Goal: Find contact information: Find contact information

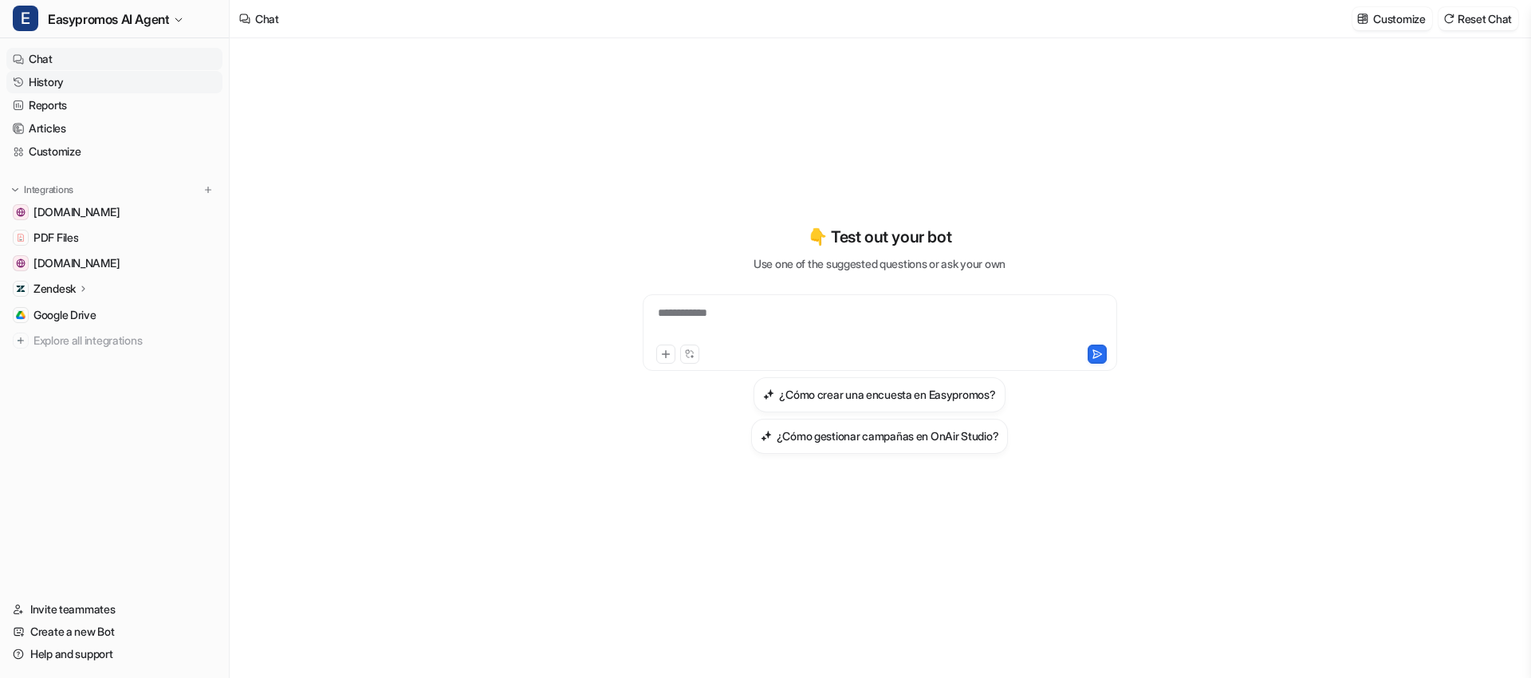
click at [71, 84] on link "History" at bounding box center [114, 82] width 216 height 22
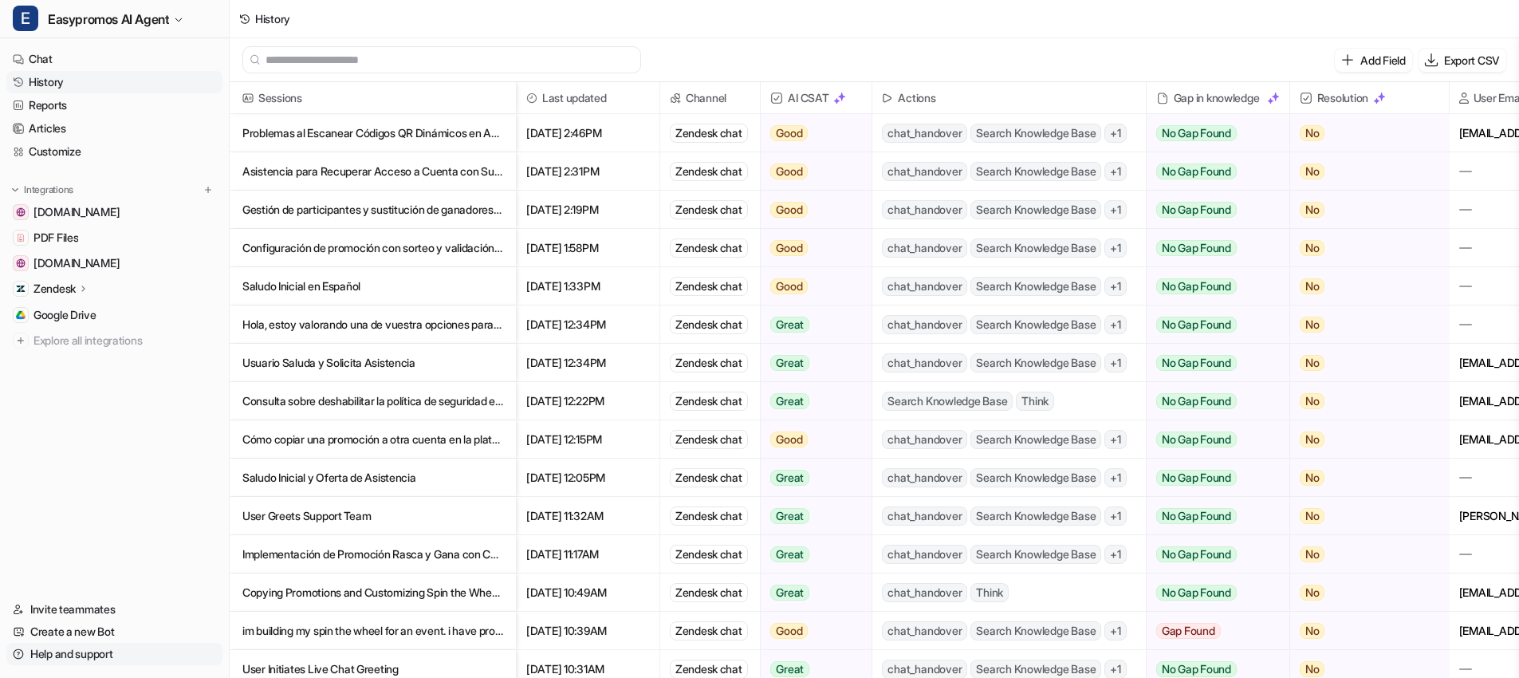
click at [44, 655] on link "Help and support" at bounding box center [114, 654] width 216 height 22
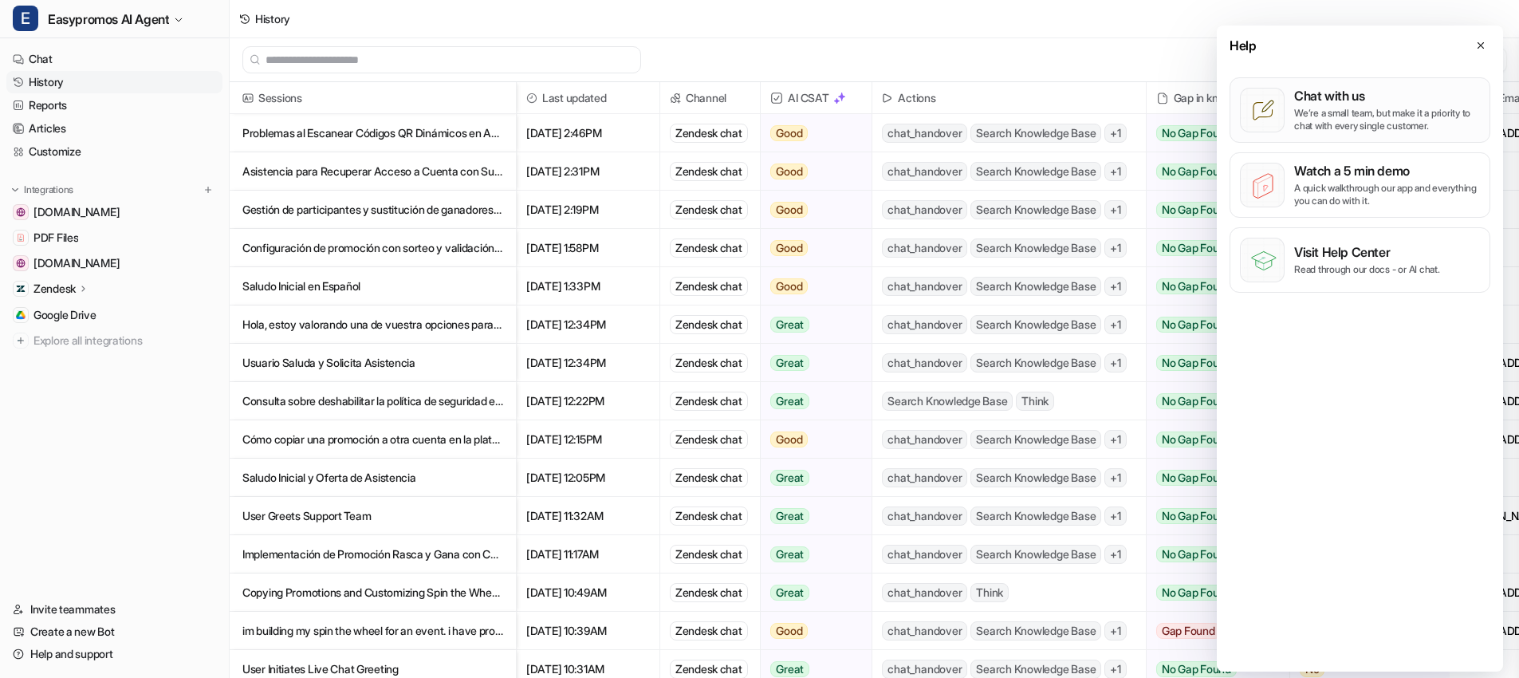
click at [1329, 98] on p "Chat with us" at bounding box center [1387, 96] width 186 height 16
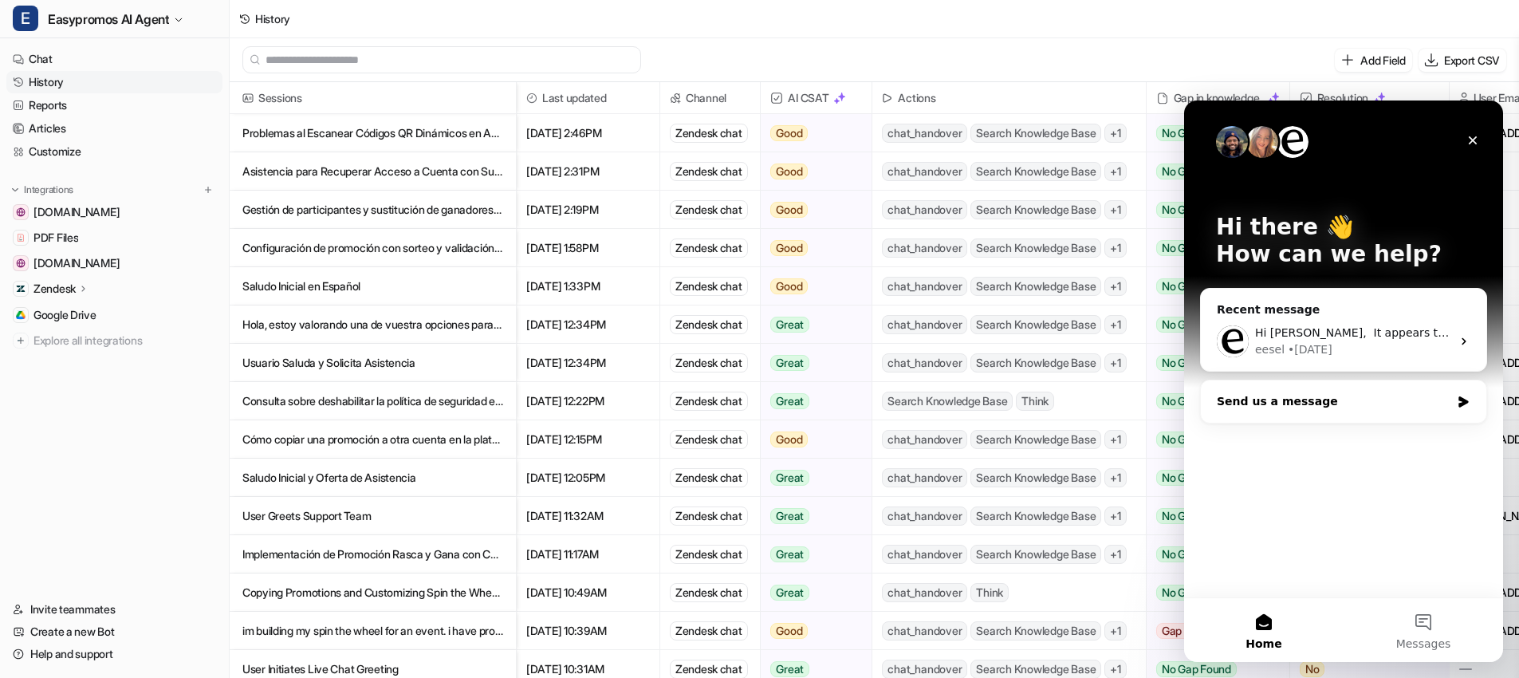
click at [1335, 396] on div "Send us a message" at bounding box center [1334, 401] width 234 height 17
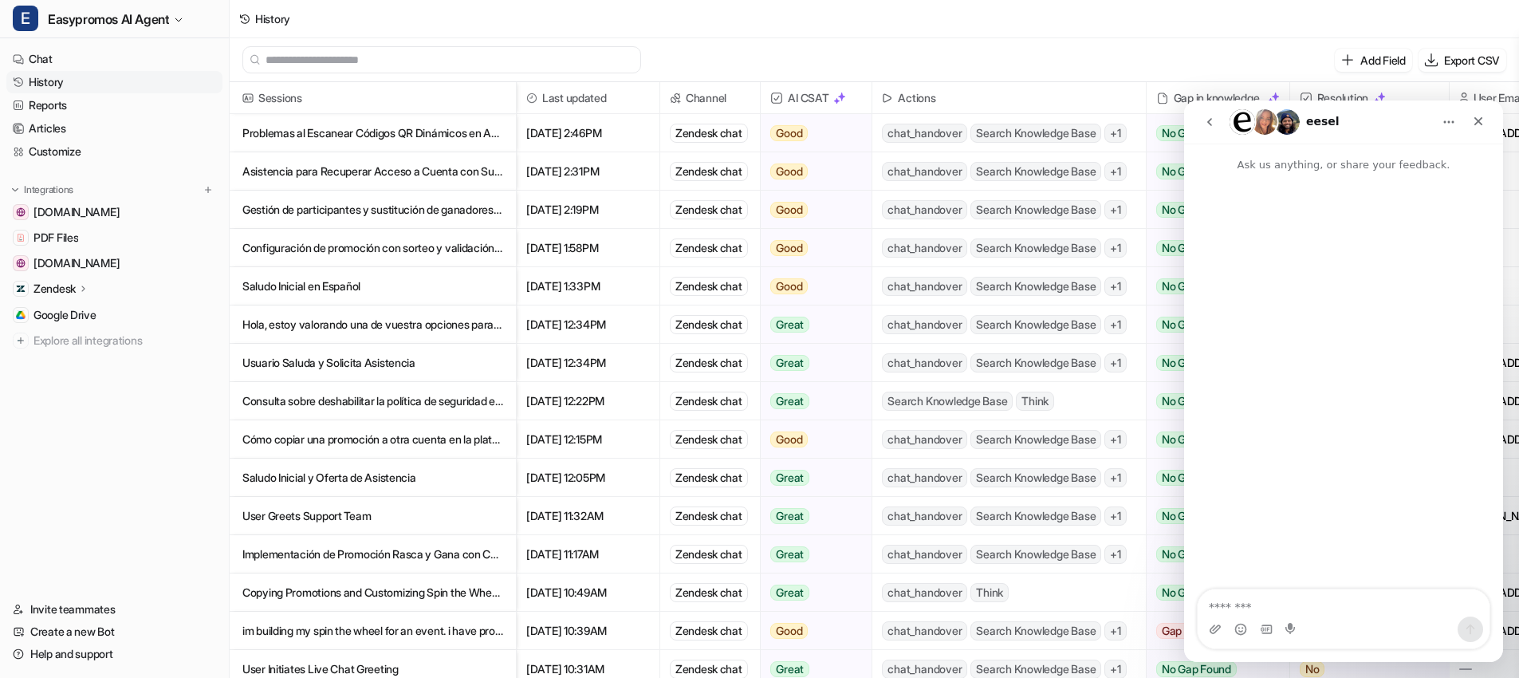
click at [1213, 118] on icon "go back" at bounding box center [1209, 122] width 13 height 13
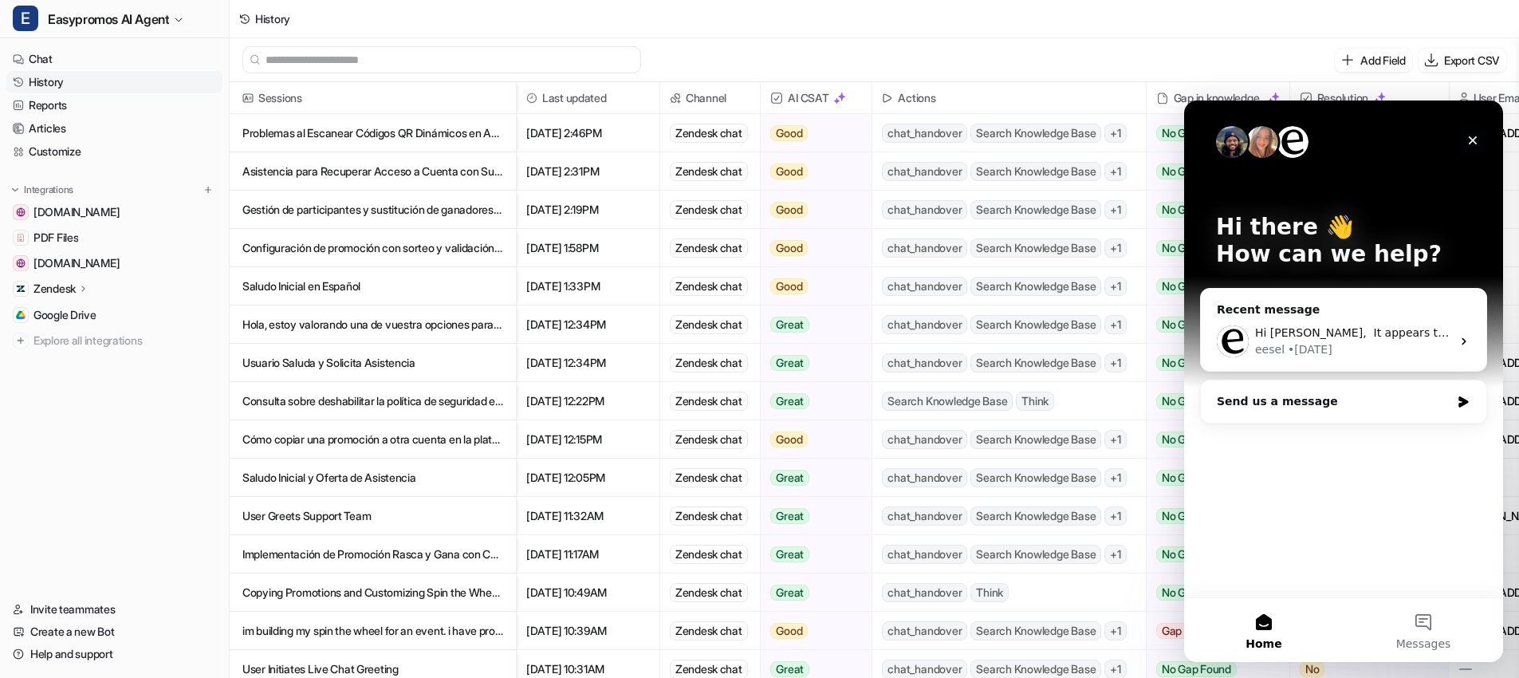
click at [1471, 134] on icon "Close" at bounding box center [1472, 140] width 13 height 13
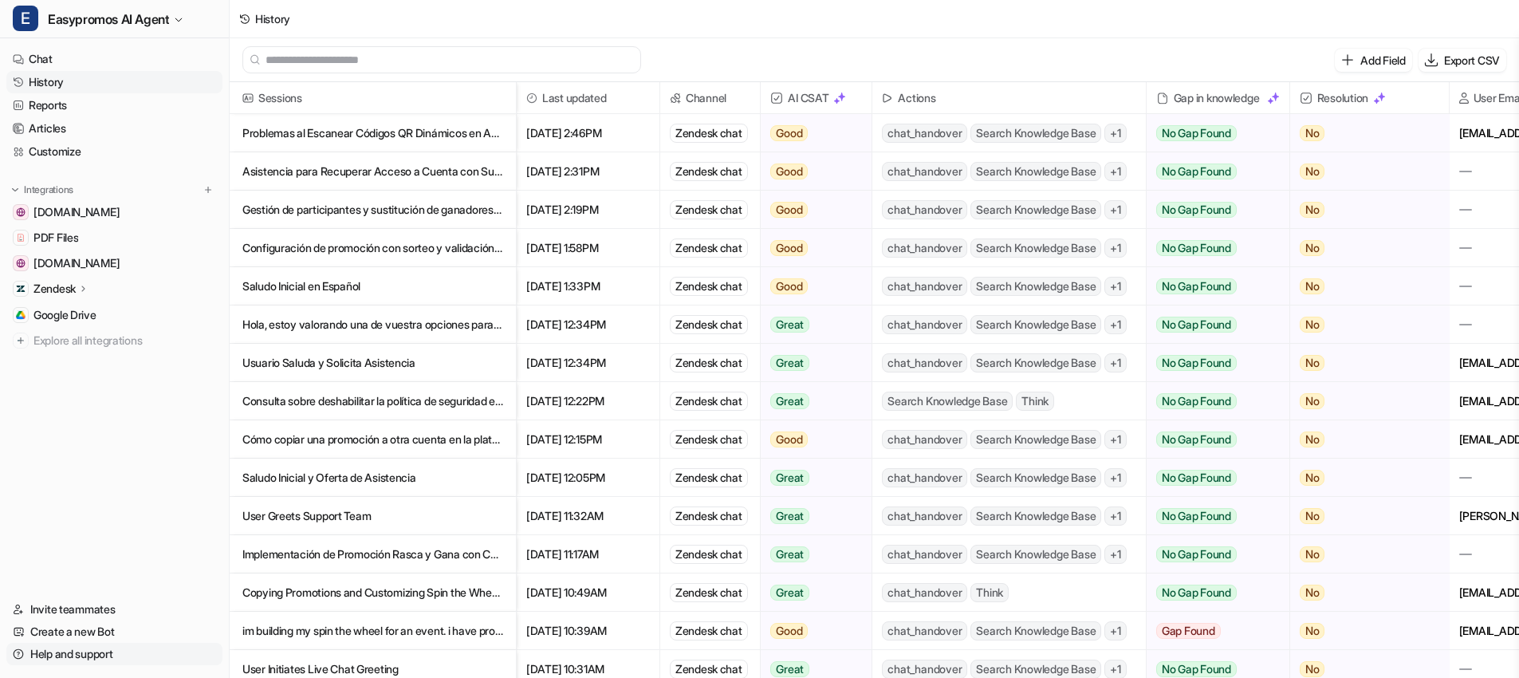
click at [116, 651] on link "Help and support" at bounding box center [114, 654] width 216 height 22
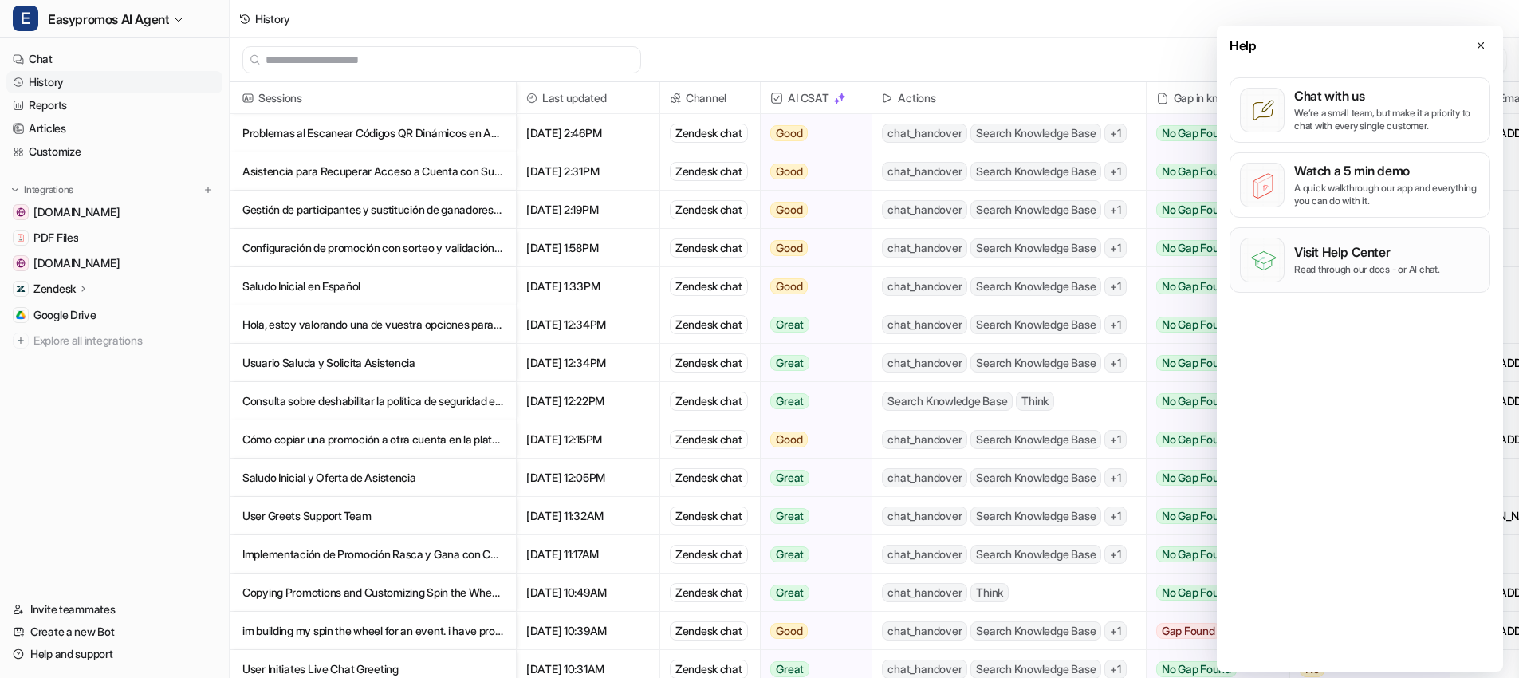
click at [1399, 262] on div "Visit Help Center Read through our docs - or AI chat." at bounding box center [1367, 260] width 146 height 32
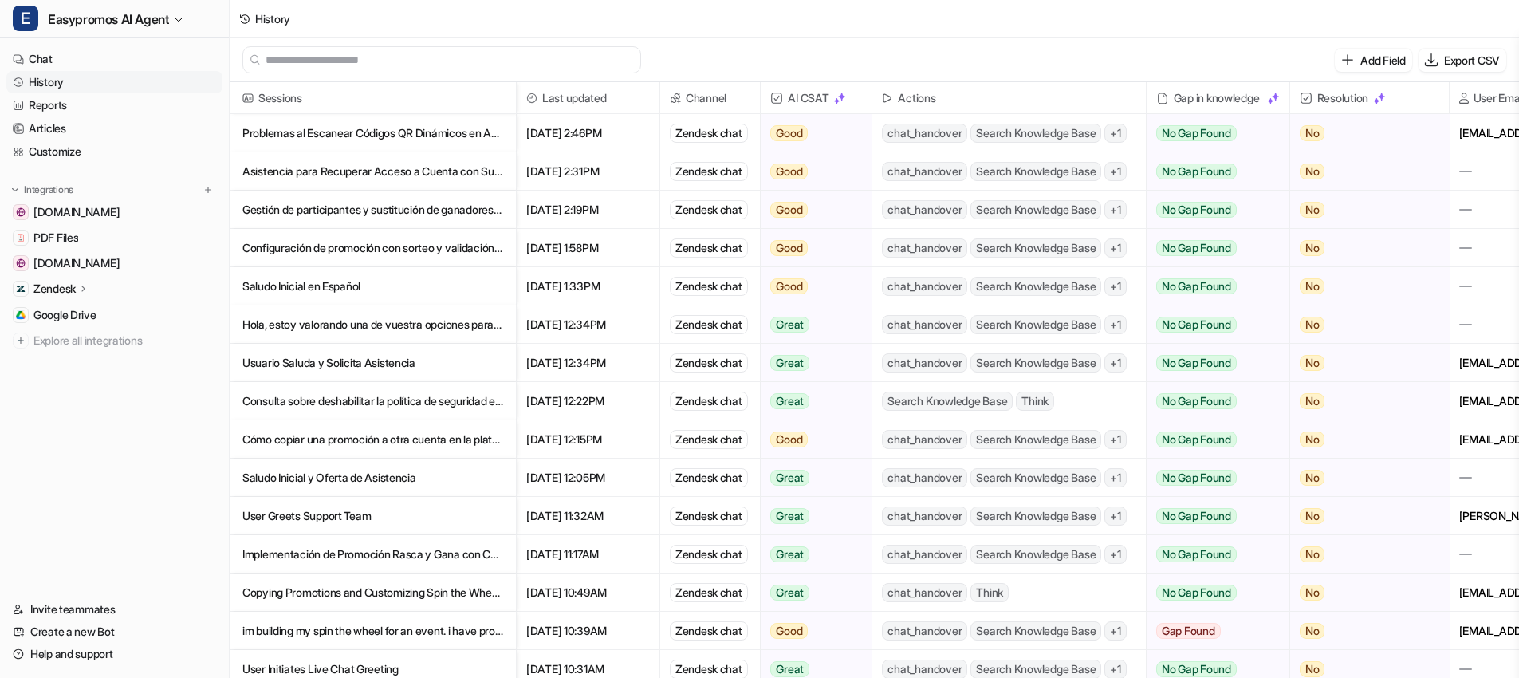
click at [376, 57] on input "text" at bounding box center [448, 60] width 367 height 26
type input "*"
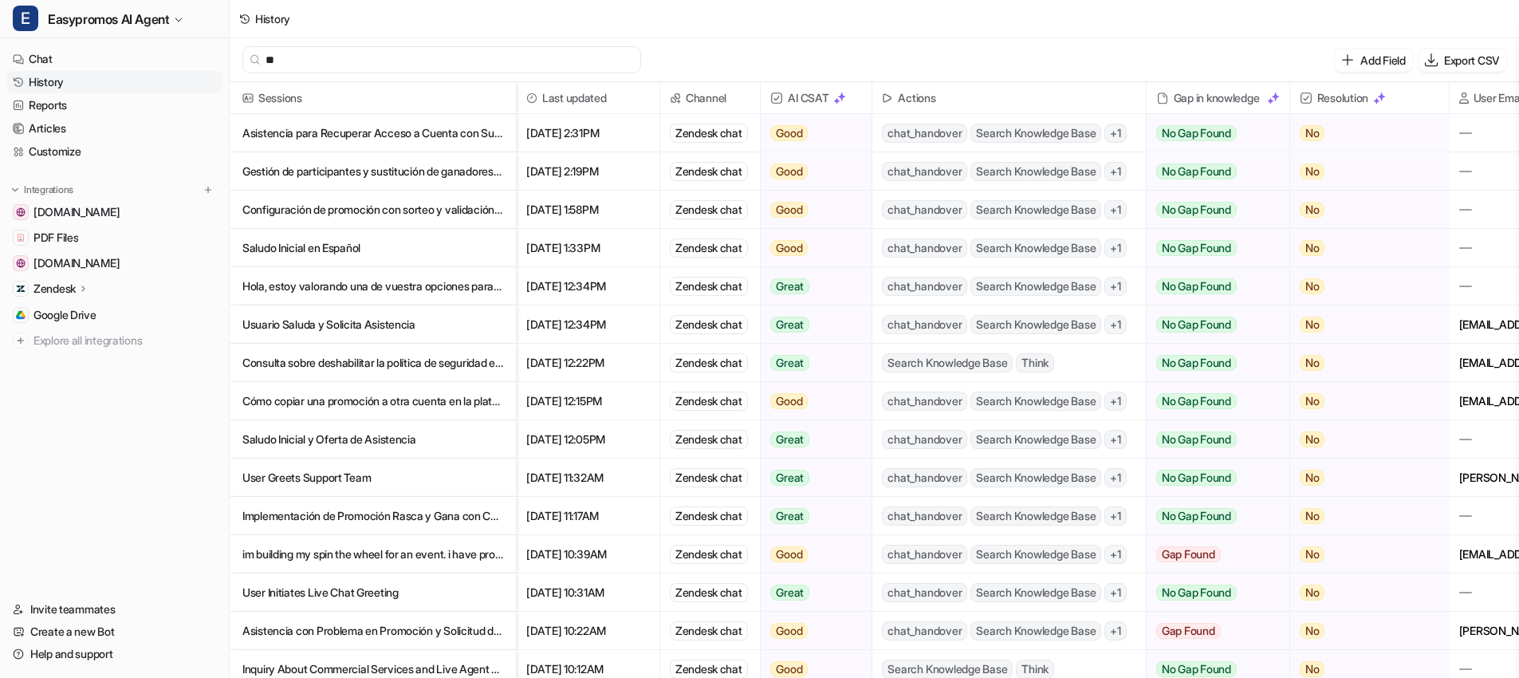
type input "*"
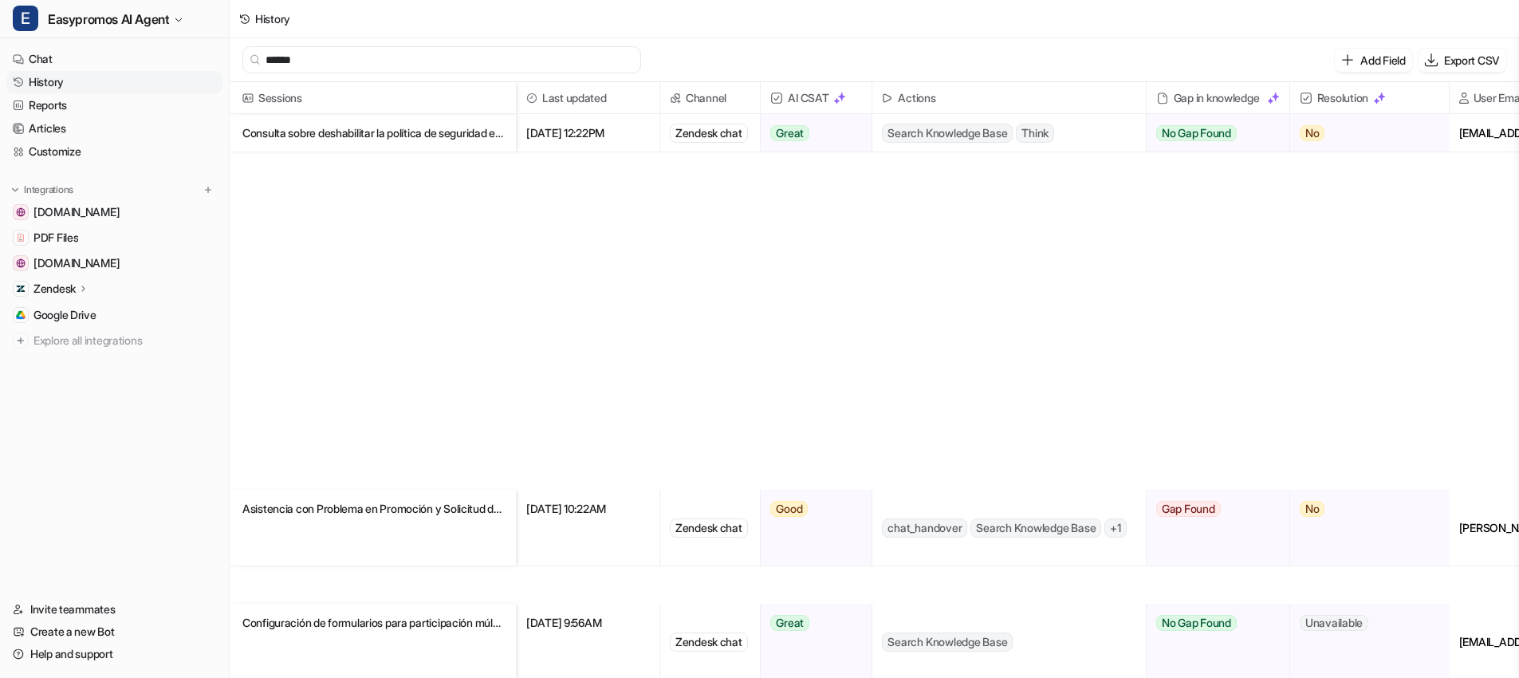
type input "******"
click at [355, 125] on p "Consulta sobre deshabilitar la política de seguridad en la landing page de Easy…" at bounding box center [372, 133] width 261 height 38
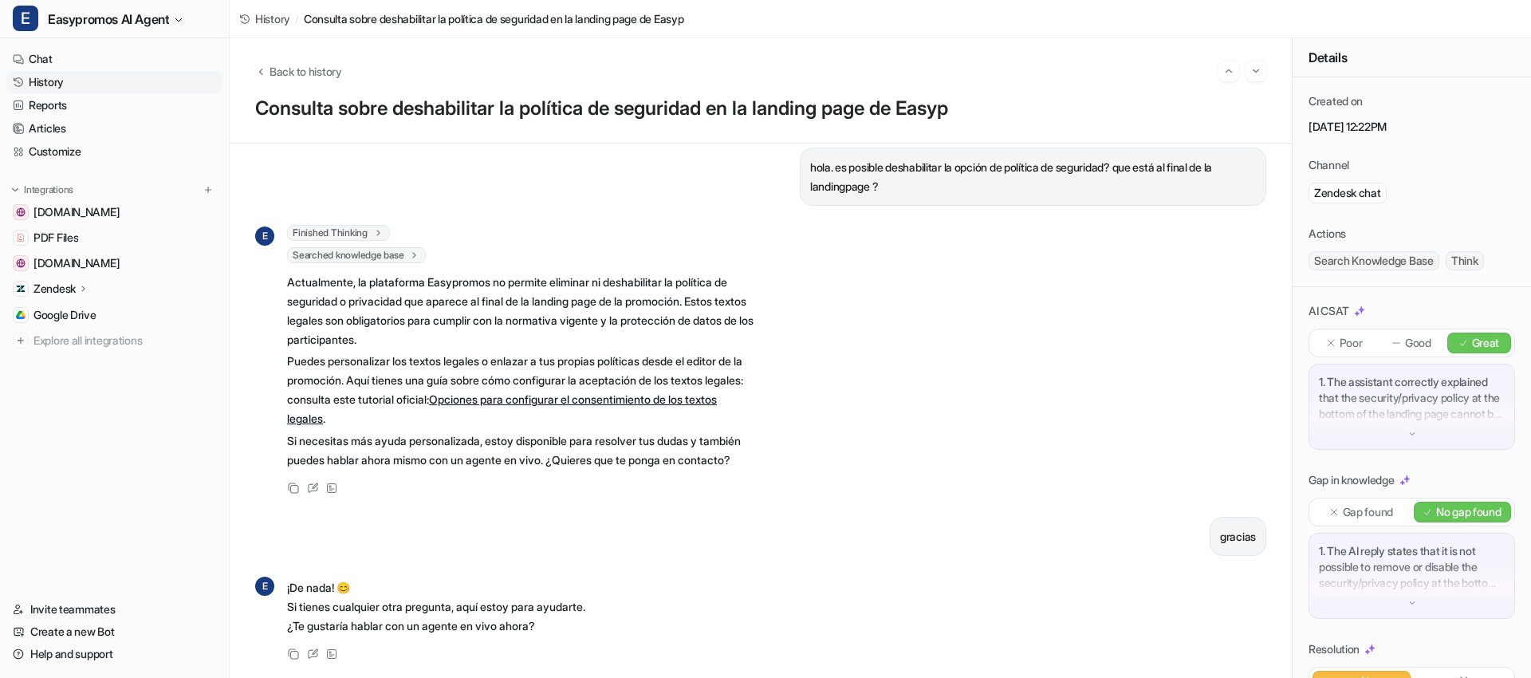
scroll to position [49, 0]
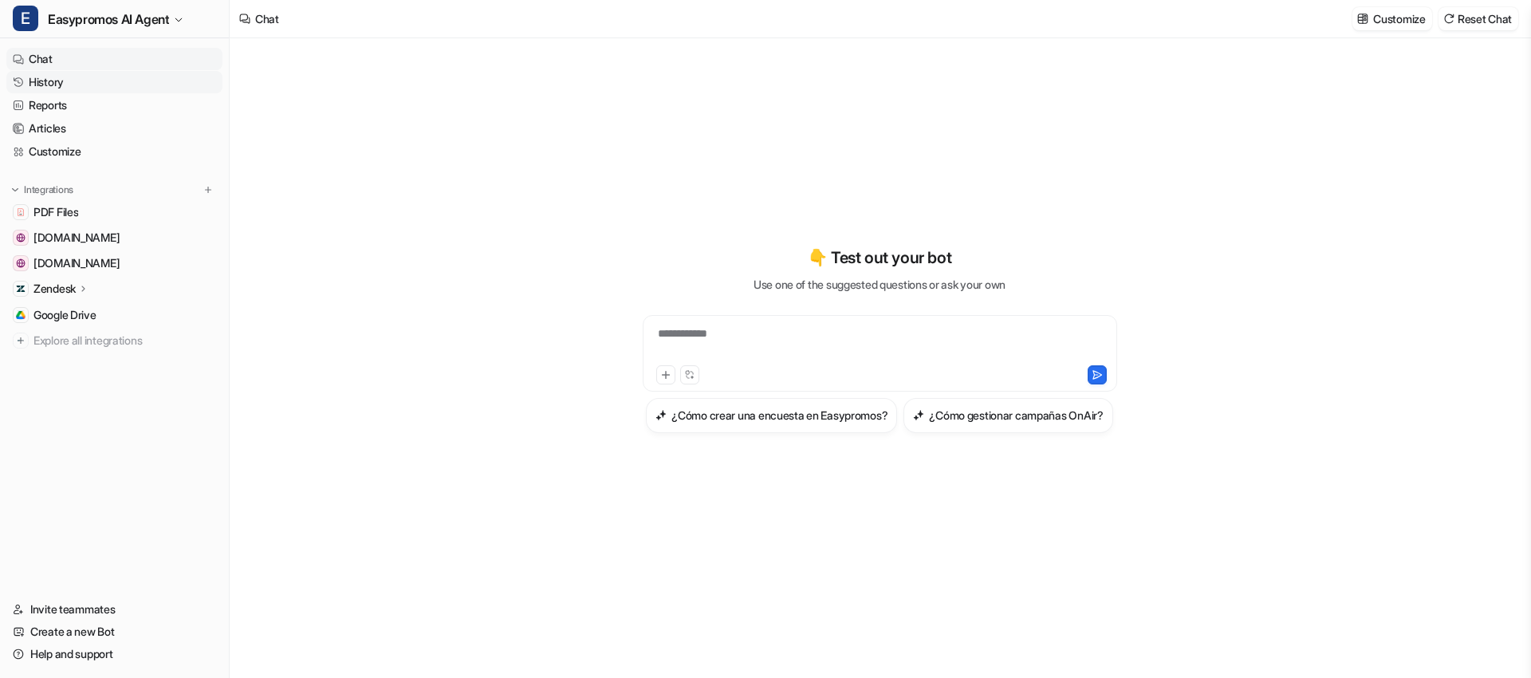
click at [81, 79] on link "History" at bounding box center [114, 82] width 216 height 22
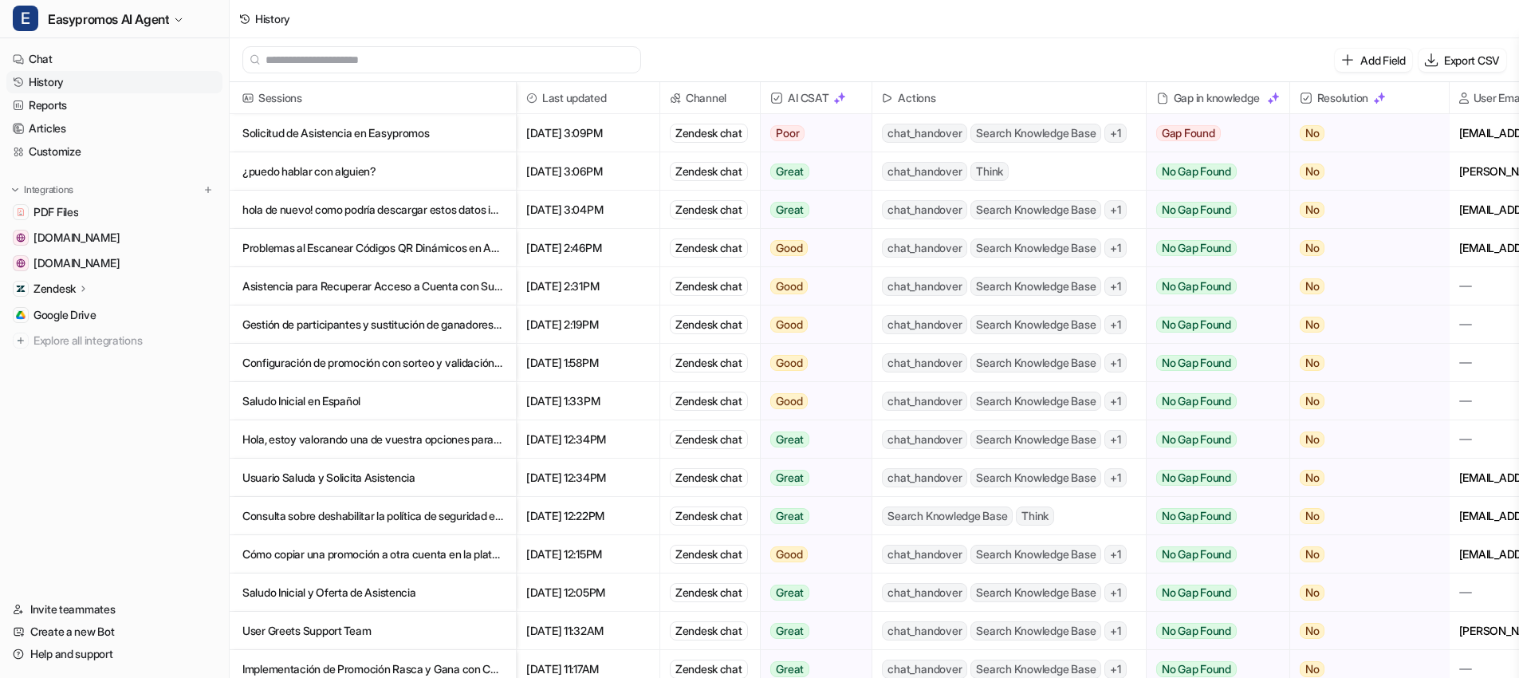
click at [320, 50] on input "text" at bounding box center [448, 60] width 367 height 26
click at [339, 65] on input "text" at bounding box center [448, 60] width 367 height 26
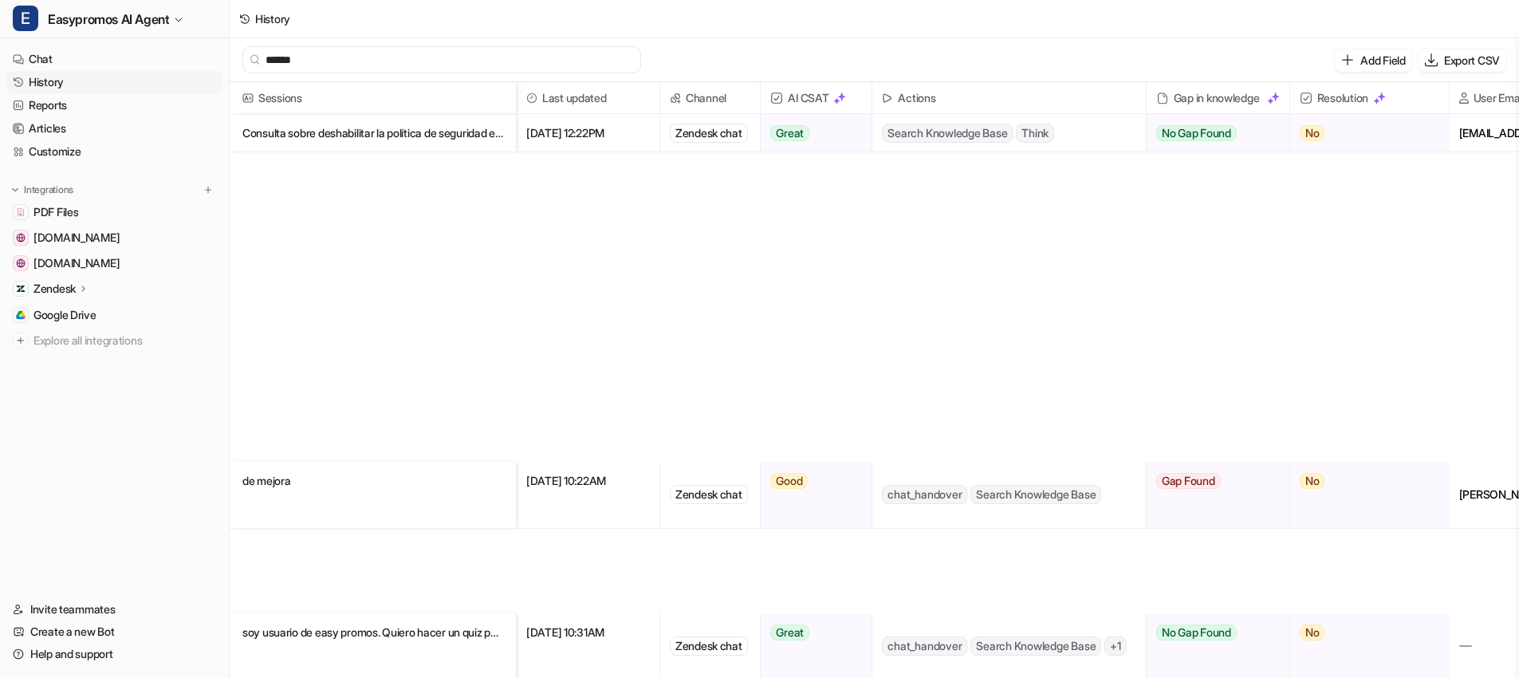
type input "******"
click at [387, 125] on p "Consulta sobre deshabilitar la política de seguridad en la landing page de Easy…" at bounding box center [372, 133] width 261 height 38
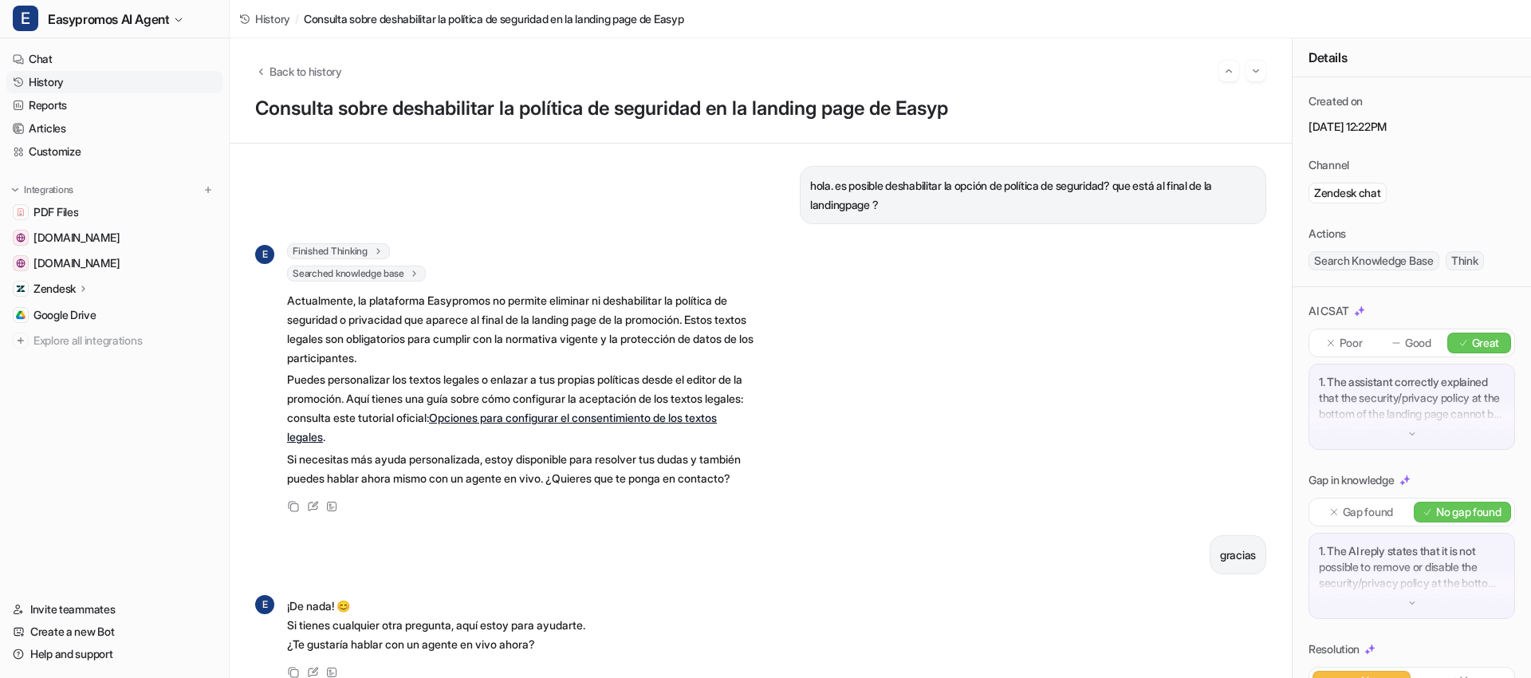
click at [96, 84] on link "History" at bounding box center [114, 82] width 216 height 22
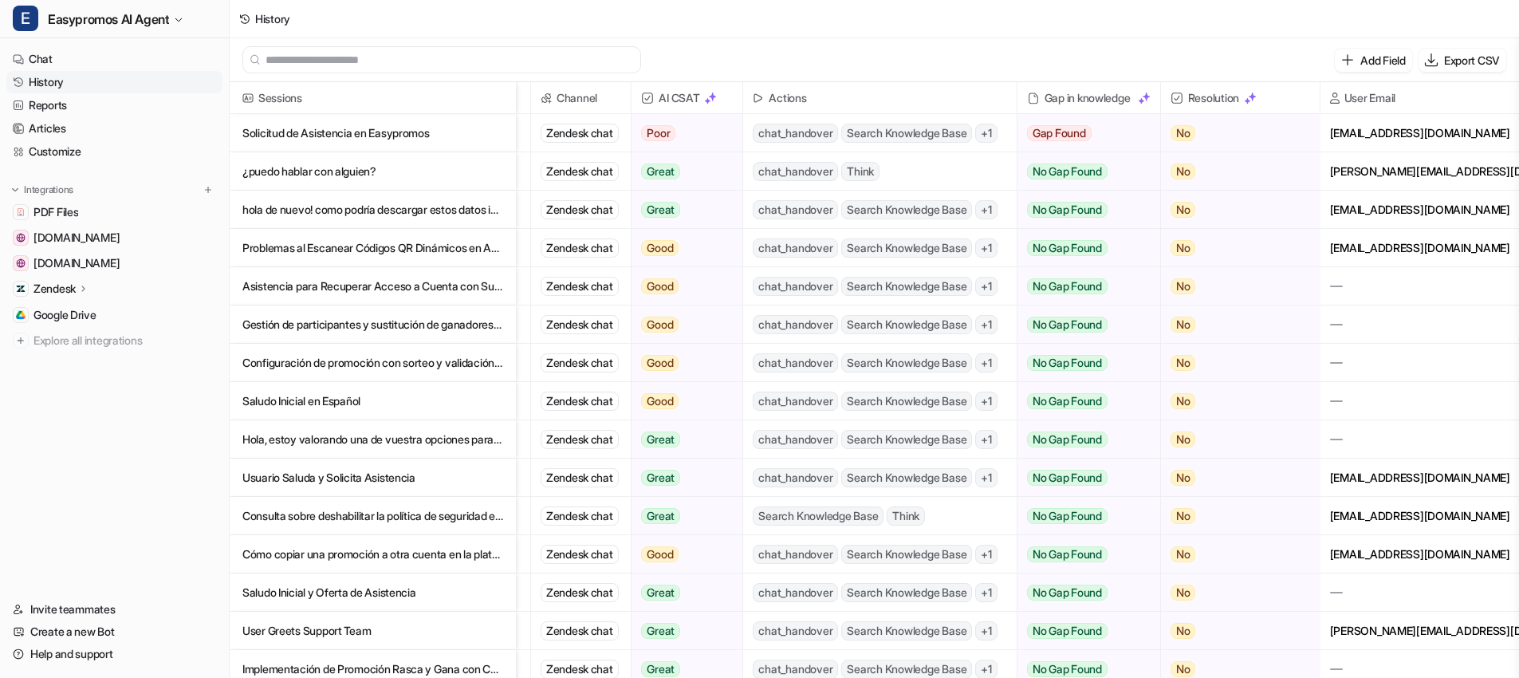
scroll to position [0, 155]
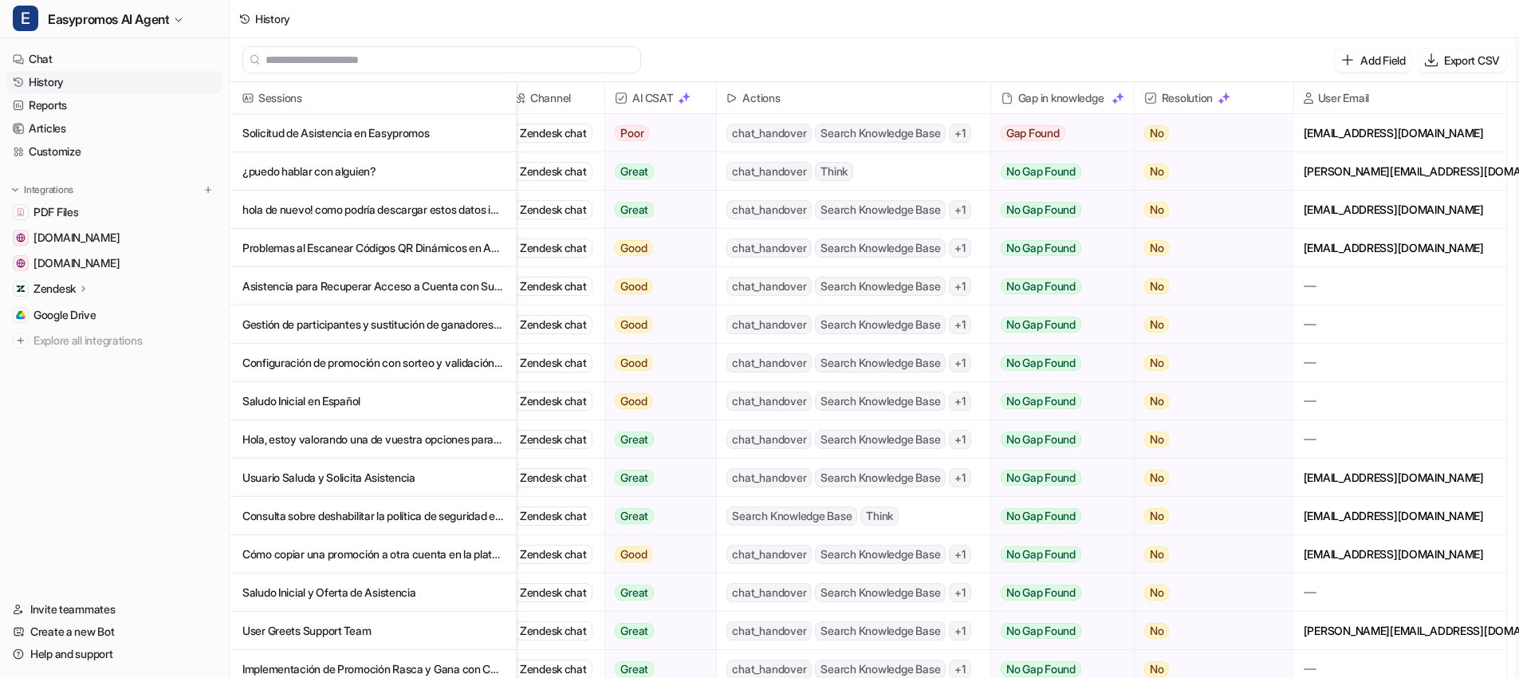
click at [1383, 519] on div "[EMAIL_ADDRESS][DOMAIN_NAME]" at bounding box center [1400, 515] width 212 height 37
copy div "[EMAIL_ADDRESS][DOMAIN_NAME]"
